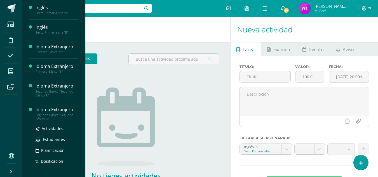
click at [62, 113] on div "Segundo Básico "Segundo Básico B"" at bounding box center [57, 117] width 43 height 8
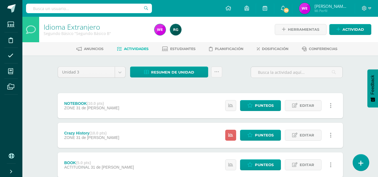
click at [354, 160] on link at bounding box center [361, 163] width 16 height 16
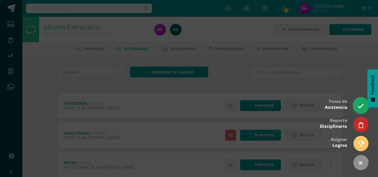
click at [356, 108] on link at bounding box center [361, 105] width 16 height 16
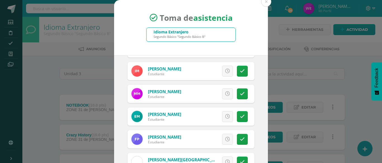
scroll to position [293, 0]
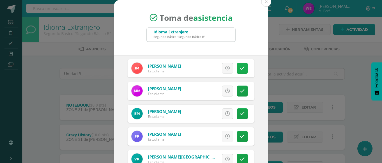
click at [237, 71] on link at bounding box center [242, 68] width 11 height 11
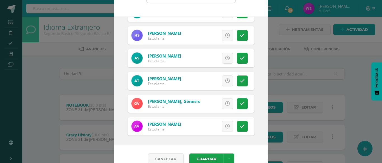
scroll to position [401, 0]
click at [240, 126] on icon at bounding box center [242, 126] width 5 height 5
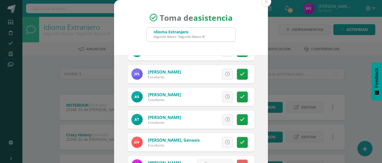
scroll to position [48, 0]
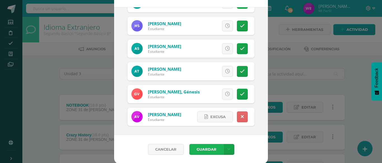
click at [209, 146] on button "Guardar" at bounding box center [207, 149] width 34 height 11
